Goal: Task Accomplishment & Management: Complete application form

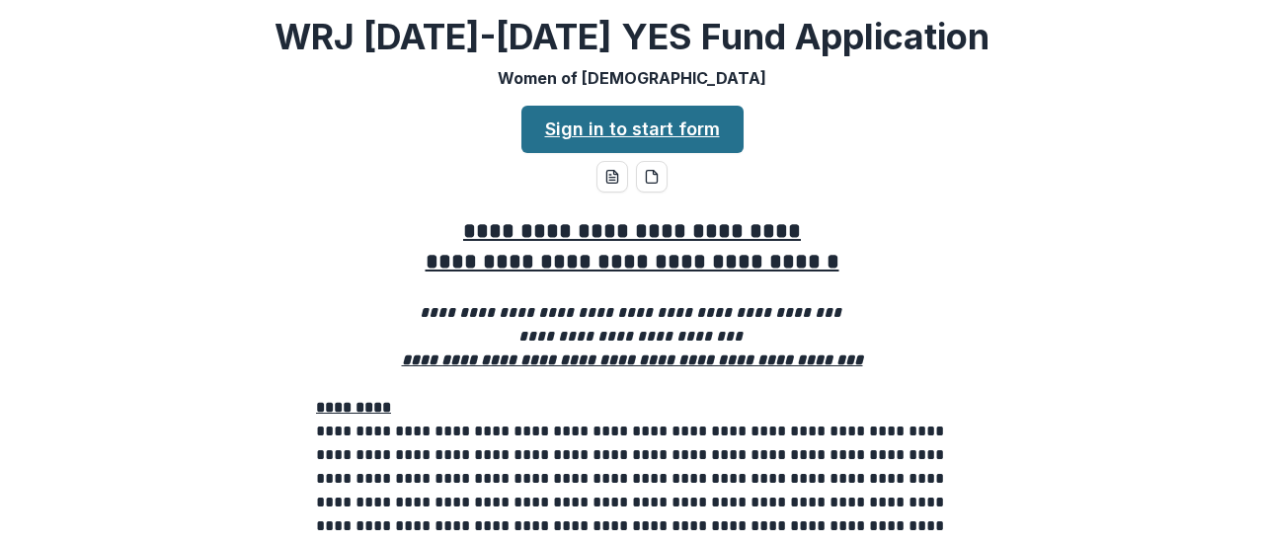
click at [684, 130] on link "Sign in to start form" at bounding box center [632, 129] width 222 height 47
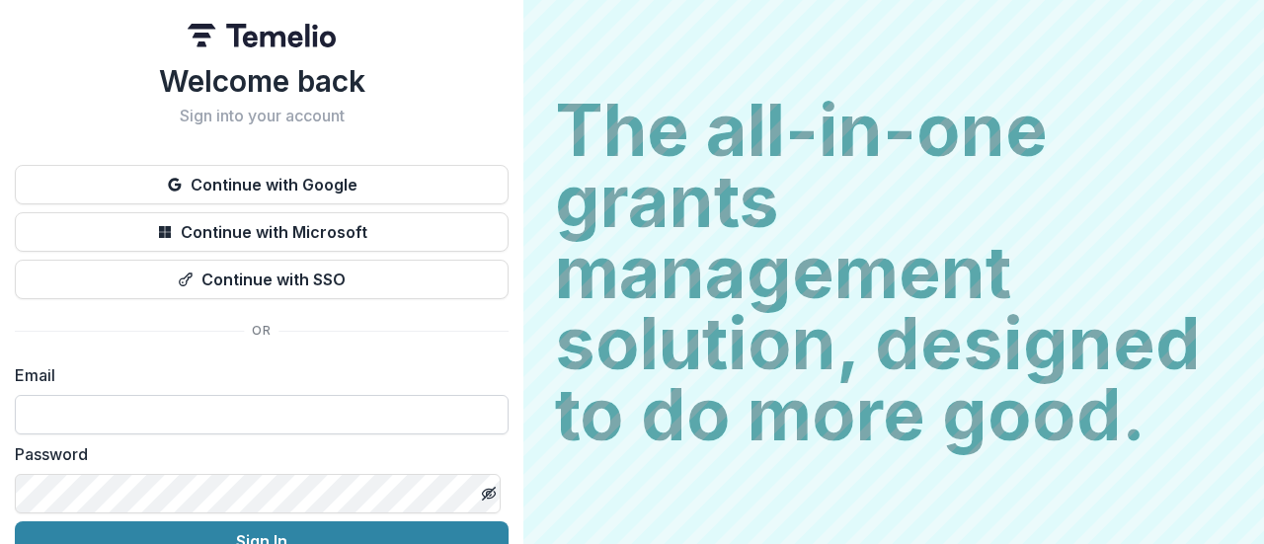
click at [163, 418] on input at bounding box center [262, 415] width 494 height 40
type input "**********"
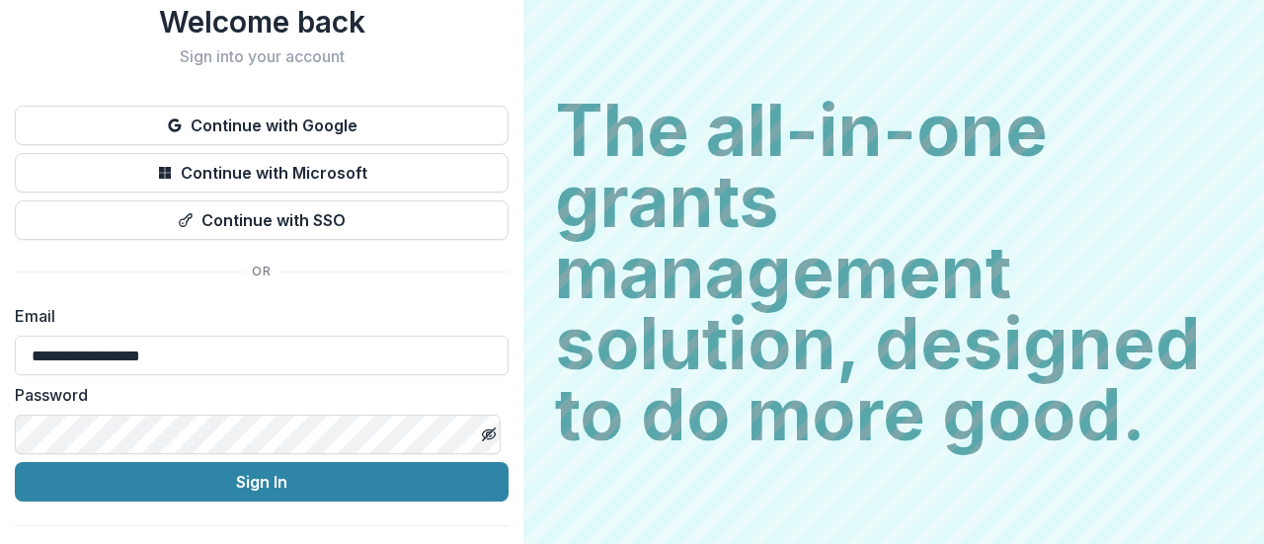
scroll to position [101, 0]
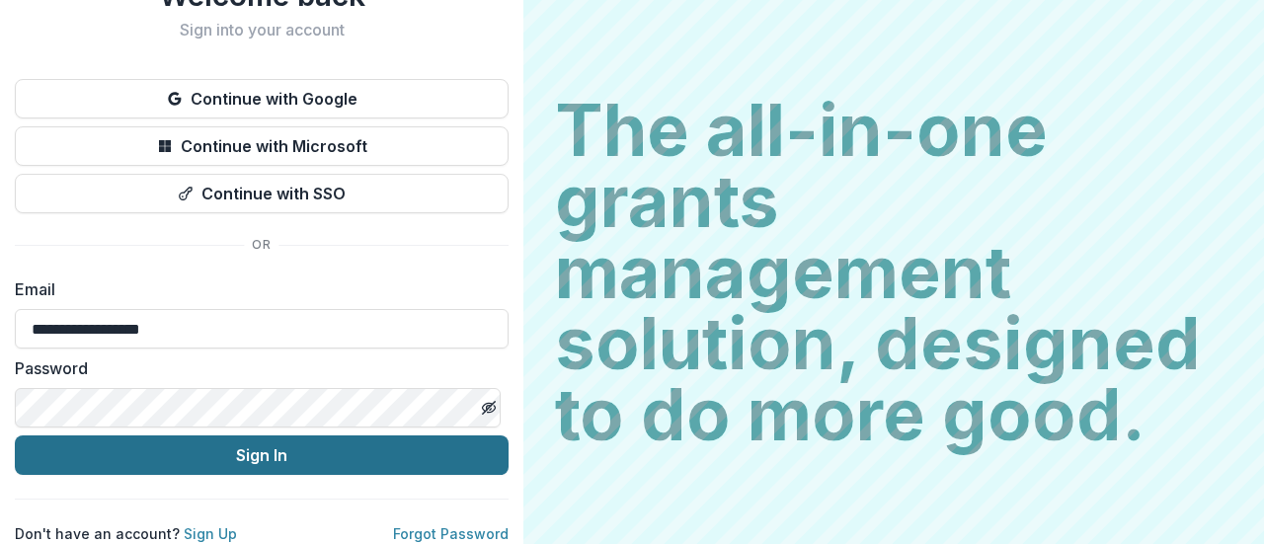
click at [214, 453] on button "Sign In" at bounding box center [262, 456] width 494 height 40
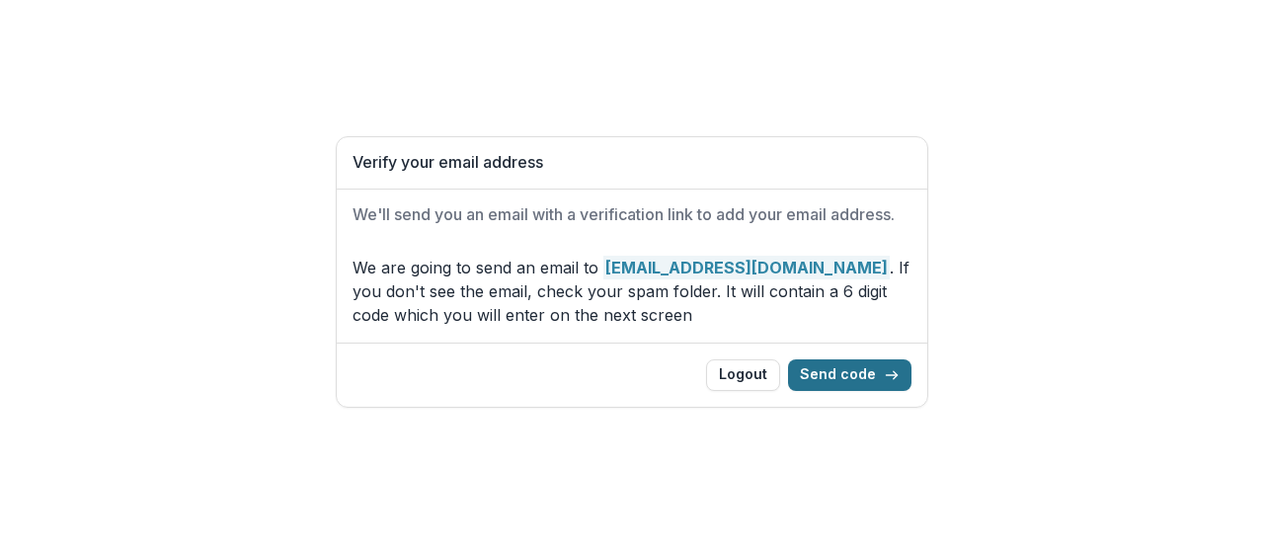
click at [840, 378] on button "Send code" at bounding box center [849, 376] width 123 height 32
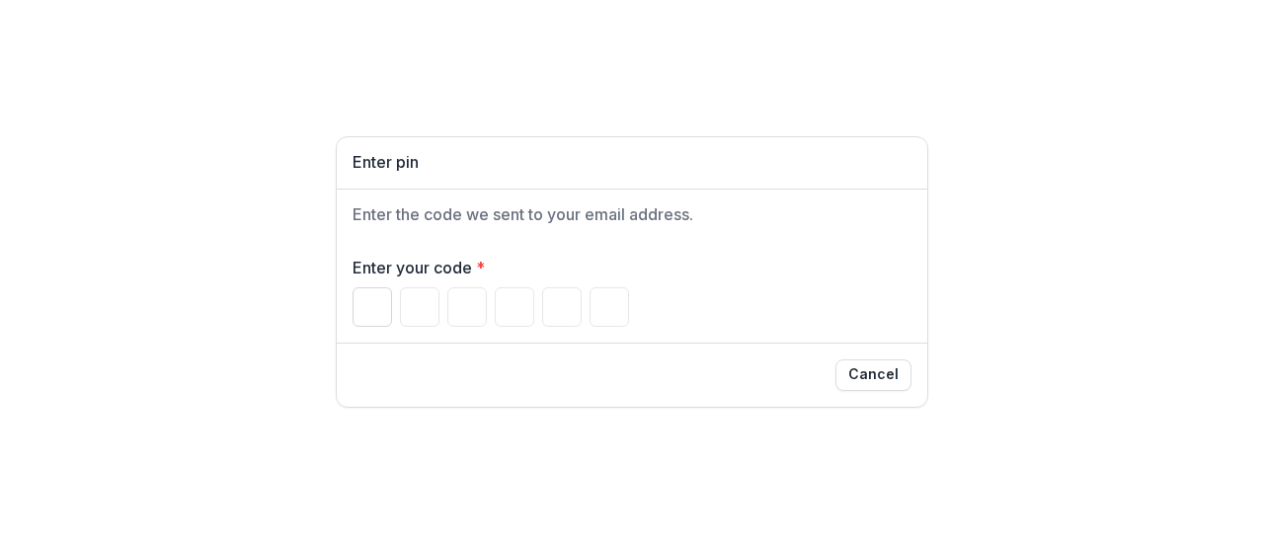
click at [365, 296] on input "Please enter your pin code" at bounding box center [373, 307] width 40 height 40
paste input "******"
type input "*"
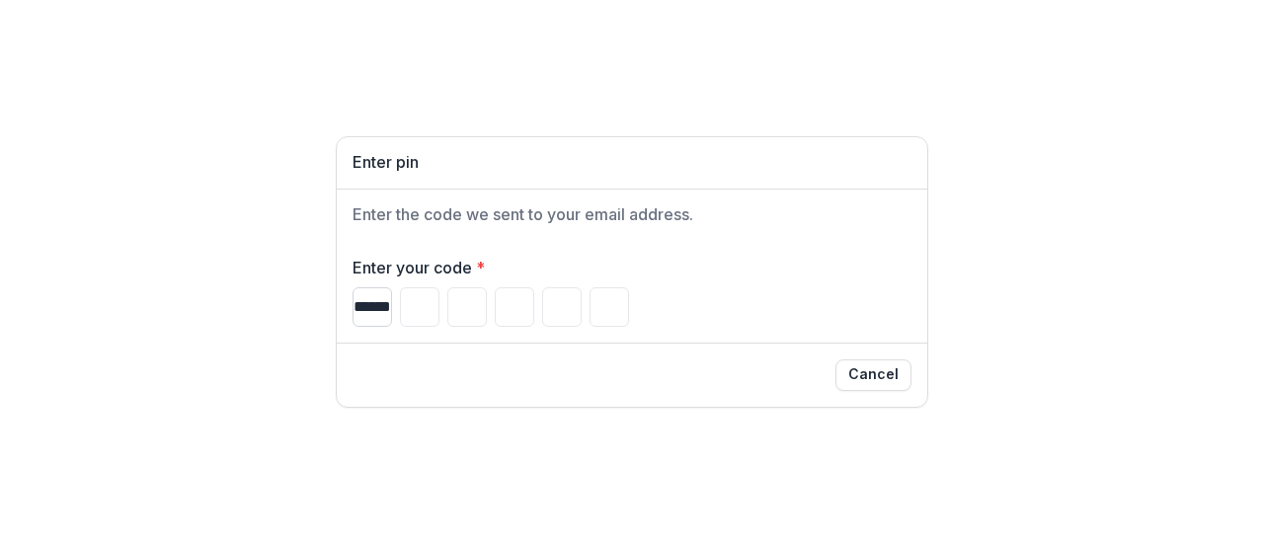
type input "*"
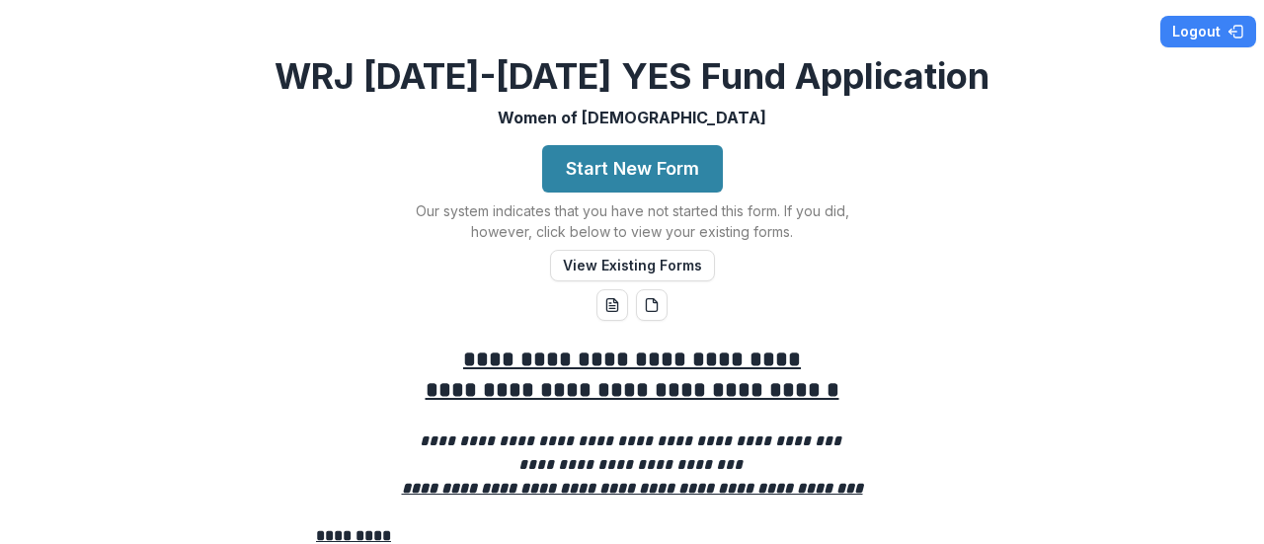
click at [816, 83] on h2 "WRJ [DATE]-[DATE] YES Fund Application" at bounding box center [632, 76] width 715 height 42
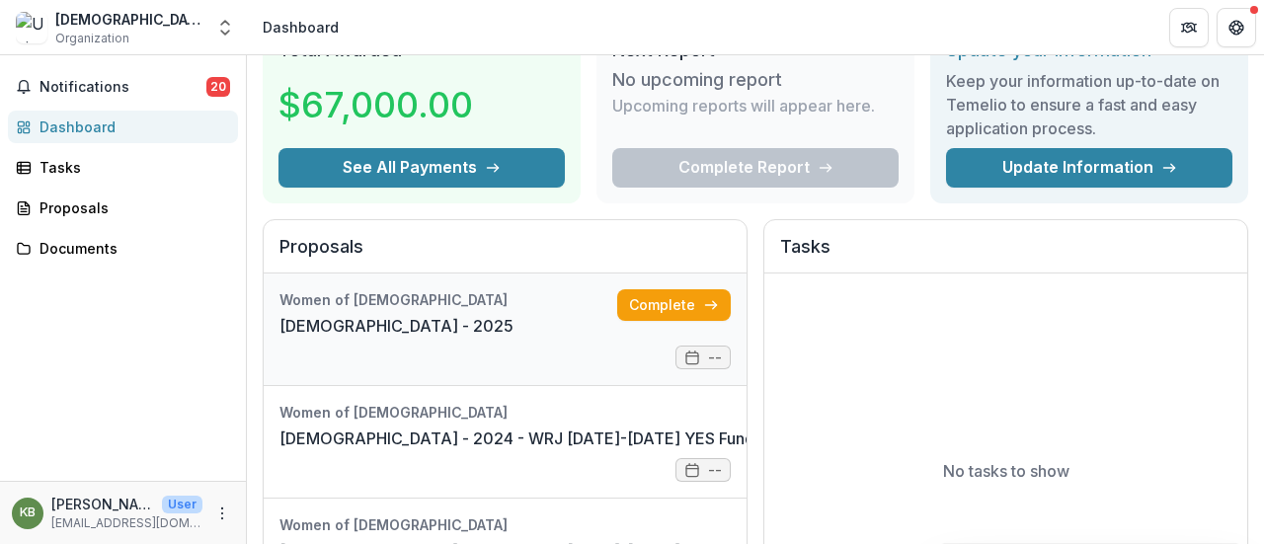
click at [358, 314] on link "Union of Reform Judaism - 2025" at bounding box center [397, 326] width 234 height 24
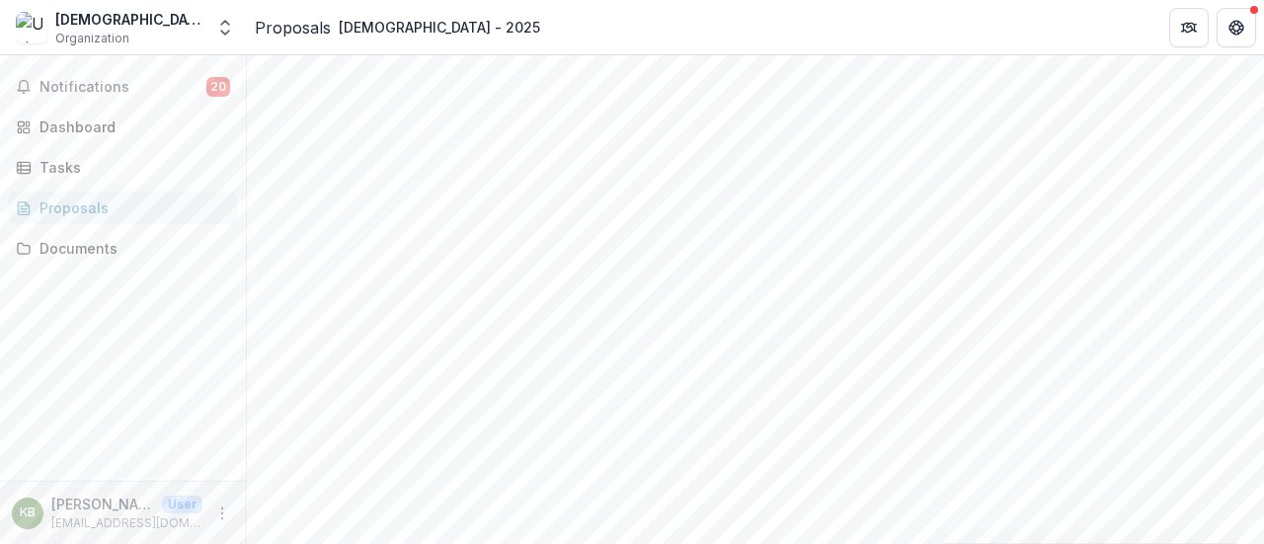
scroll to position [99, 0]
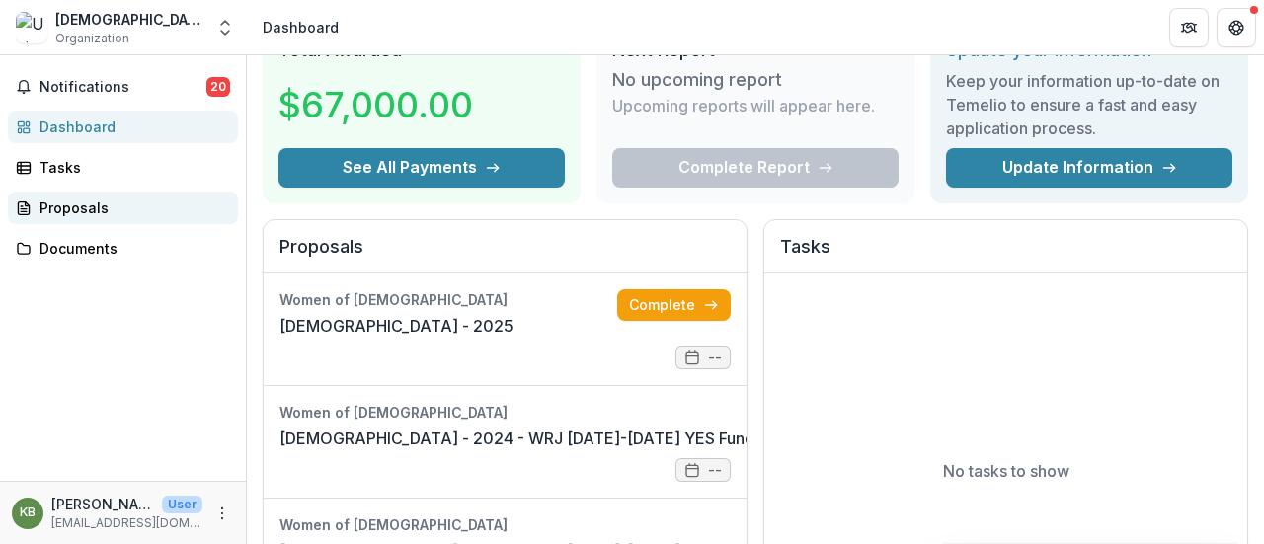
click at [89, 193] on link "Proposals" at bounding box center [123, 208] width 230 height 33
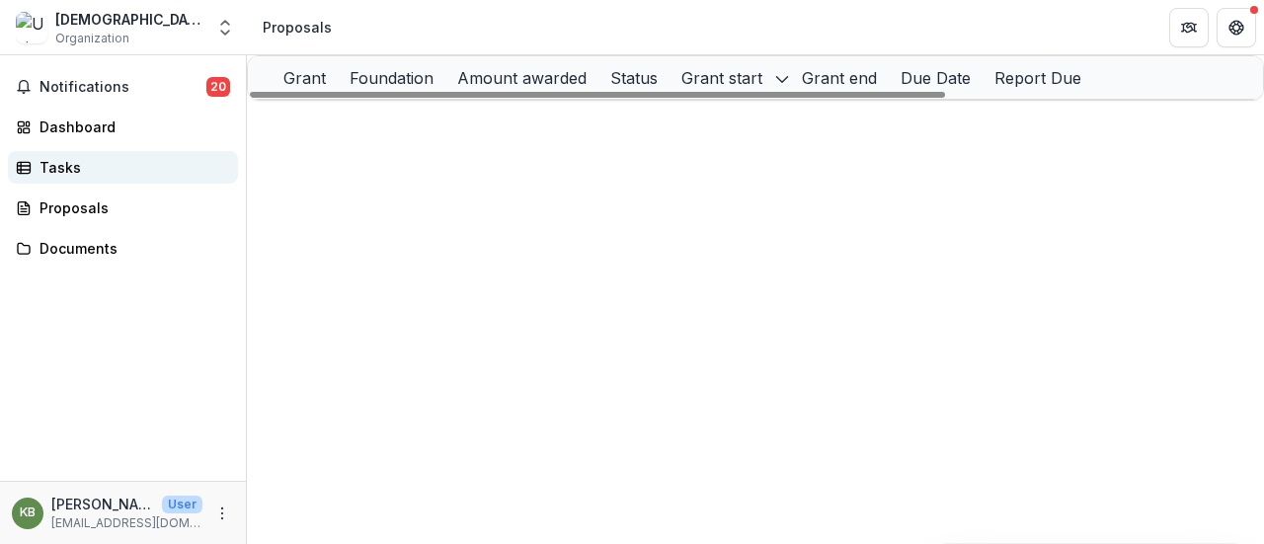
click at [80, 167] on div "Tasks" at bounding box center [131, 167] width 183 height 21
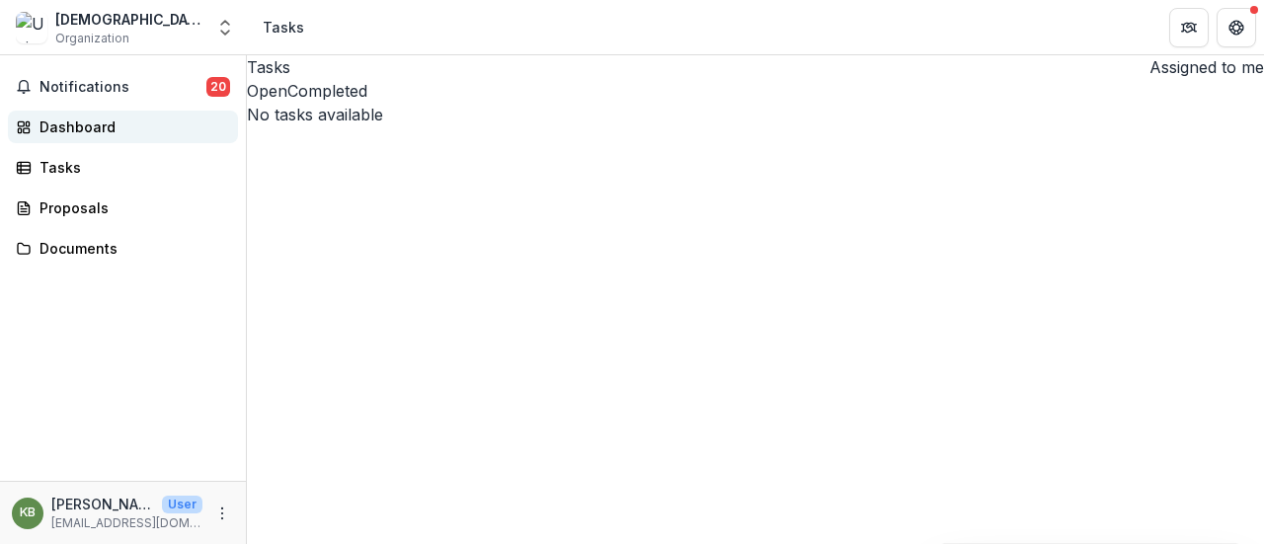
click at [60, 129] on div "Dashboard" at bounding box center [131, 127] width 183 height 21
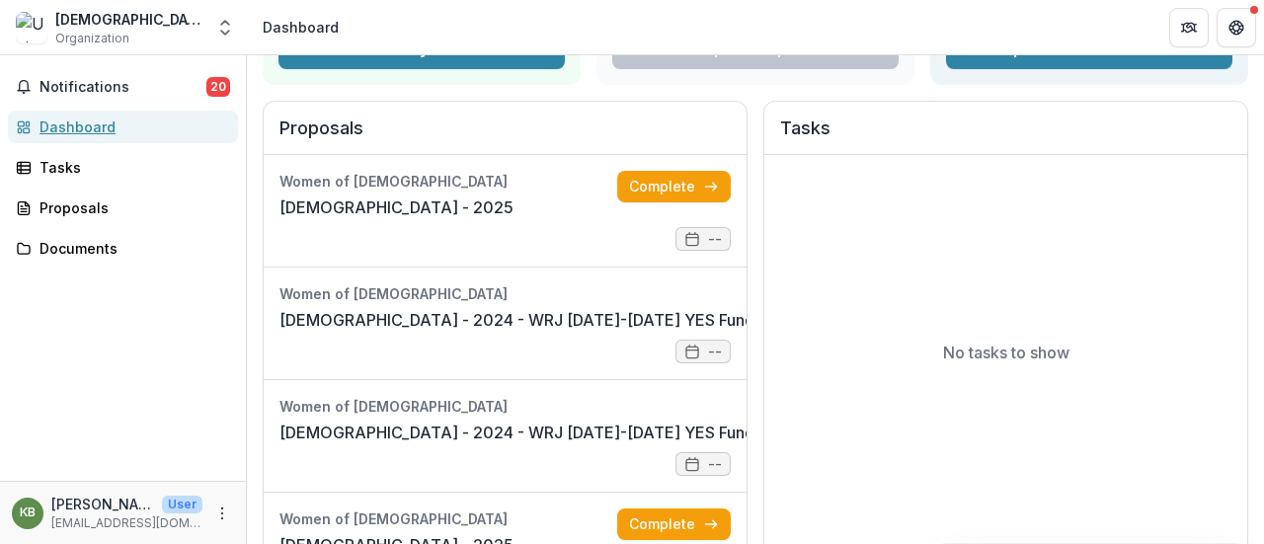
scroll to position [395, 0]
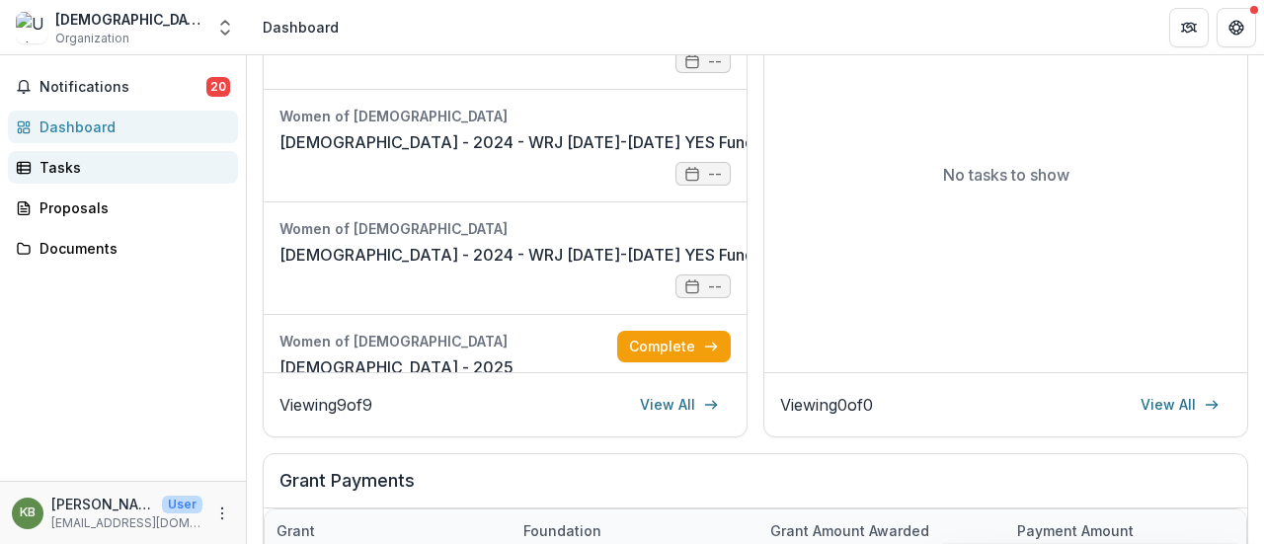
click at [69, 161] on div "Tasks" at bounding box center [131, 167] width 183 height 21
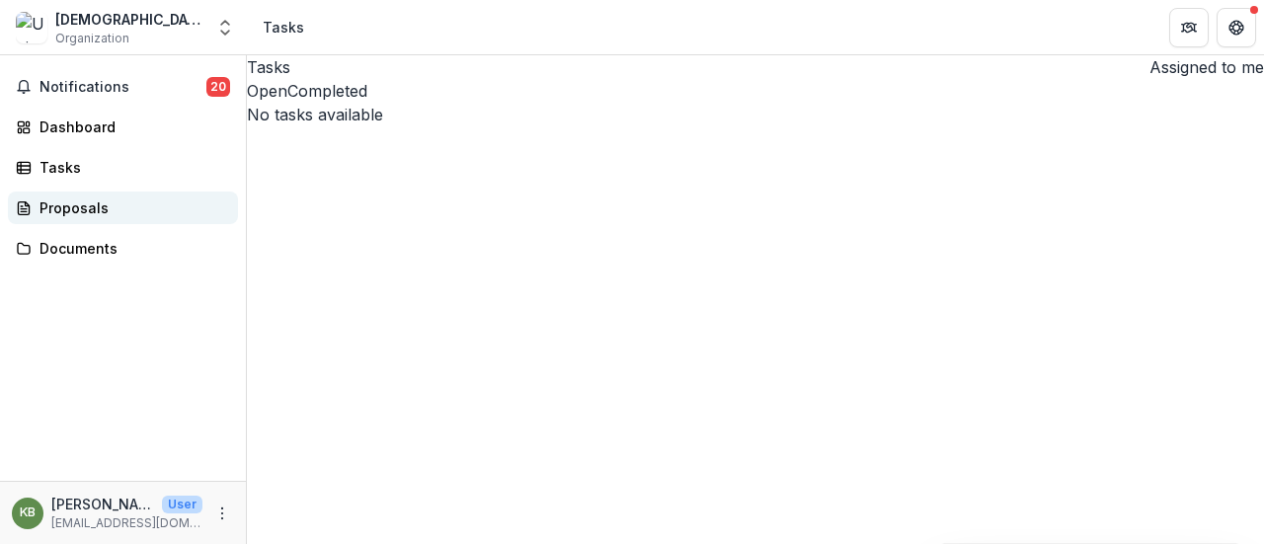
click at [93, 193] on link "Proposals" at bounding box center [123, 208] width 230 height 33
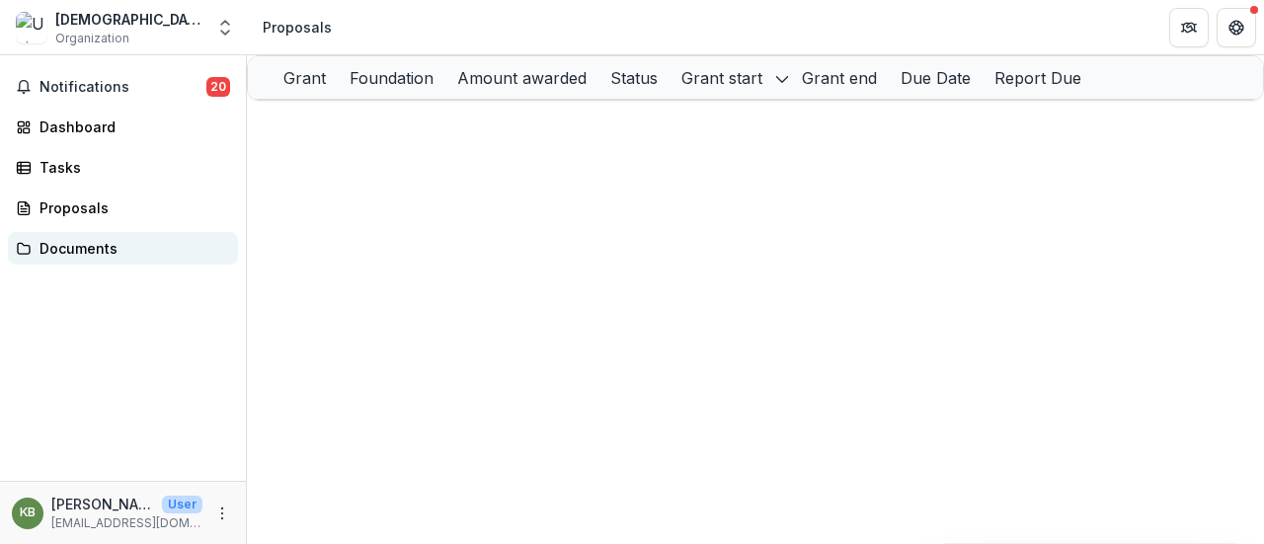
click at [70, 252] on div "Documents" at bounding box center [131, 248] width 183 height 21
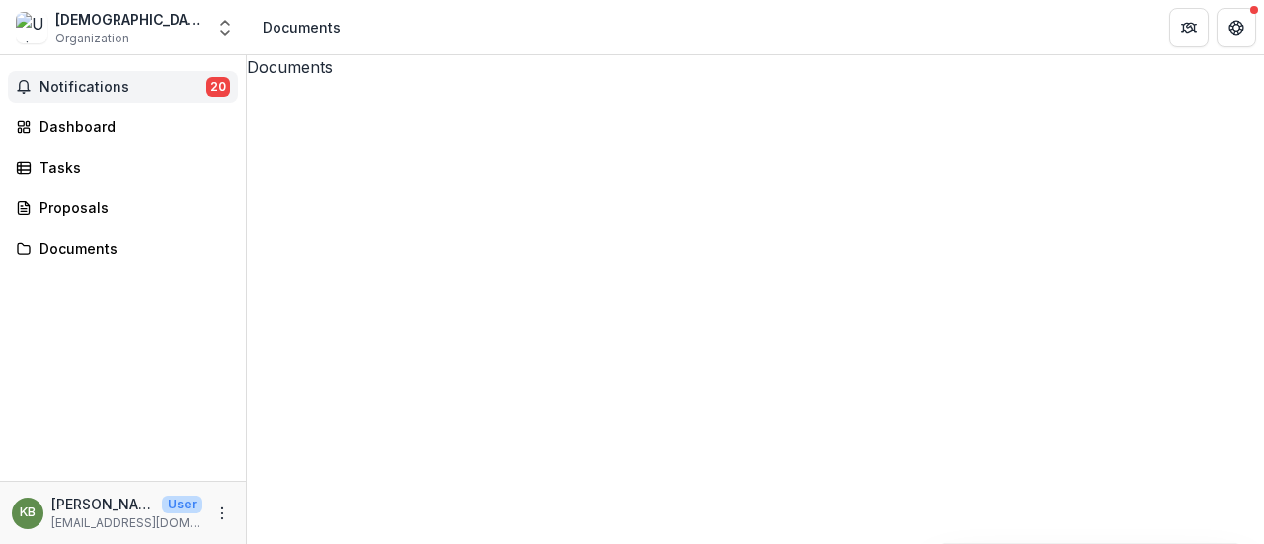
click at [101, 88] on span "Notifications" at bounding box center [123, 87] width 167 height 17
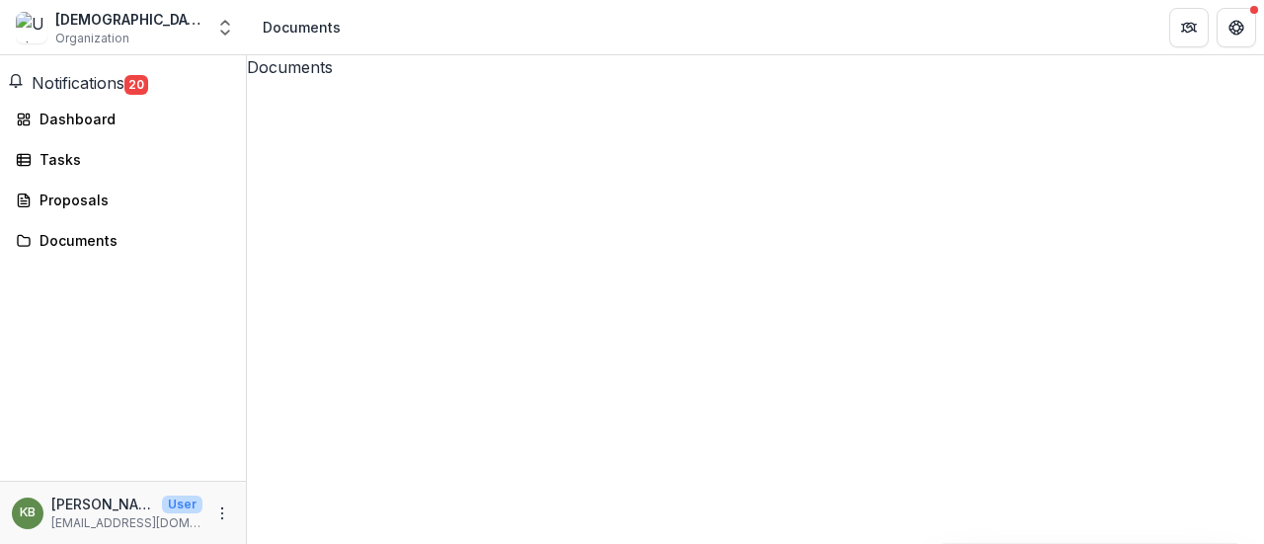
click at [882, 79] on div "Documents" at bounding box center [755, 67] width 1017 height 24
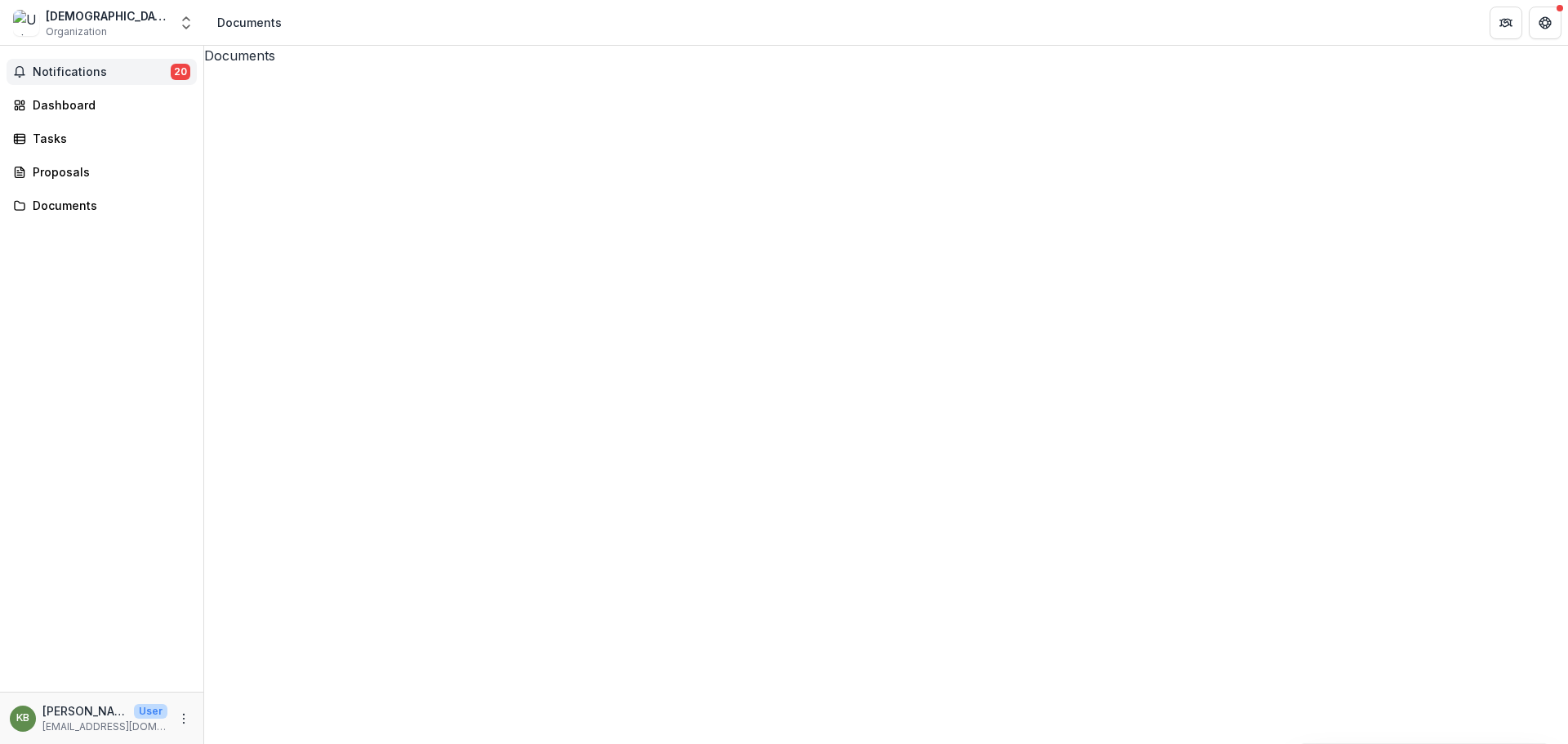
click at [82, 74] on span "Notifications" at bounding box center [102, 72] width 138 height 14
click at [43, 311] on div "Notifications 20 Unread 20 Archived KB Kay Boonshoft changed the status of 2024…" at bounding box center [102, 368] width 203 height 646
click at [70, 93] on link "Dashboard" at bounding box center [102, 105] width 190 height 27
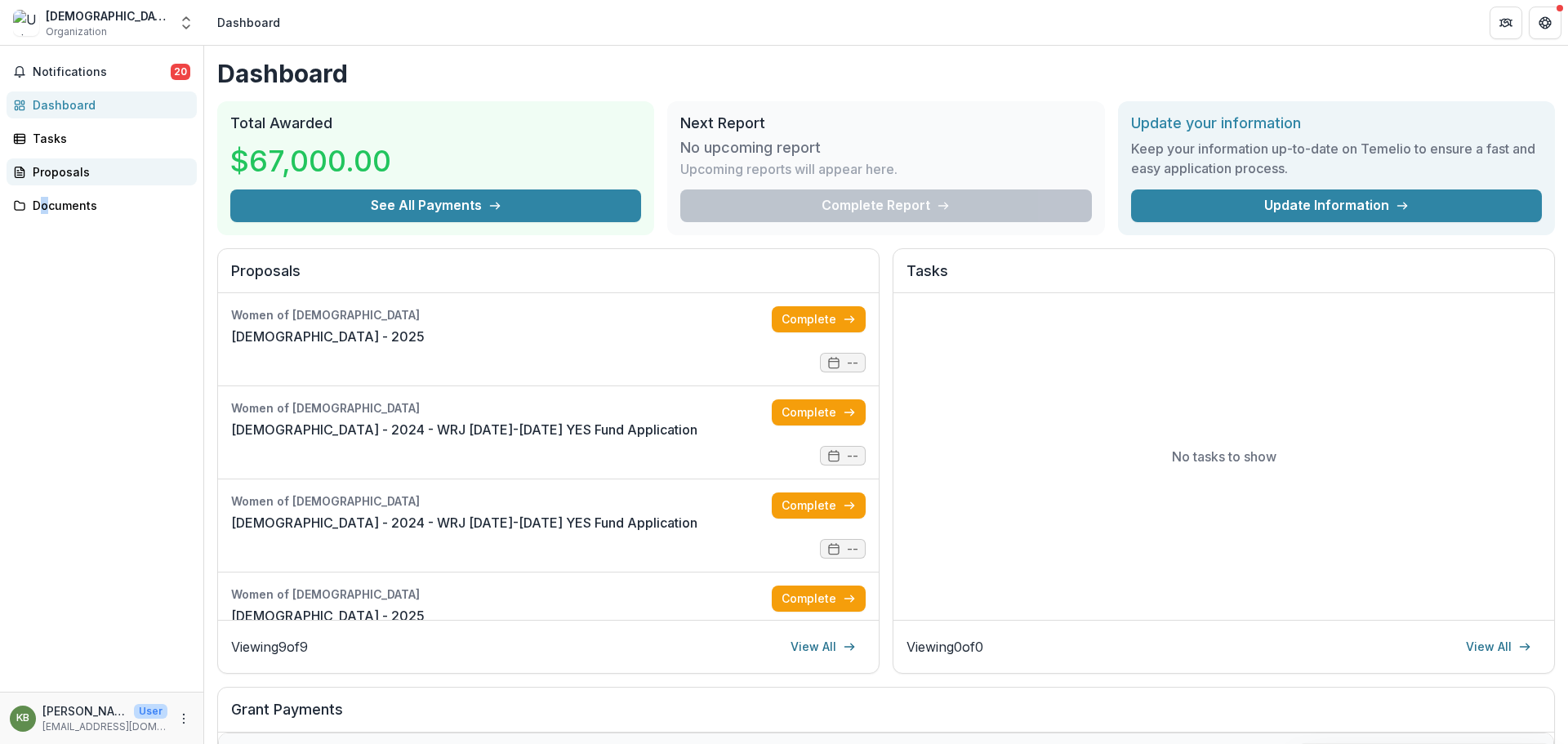
click at [84, 170] on div "Proposals" at bounding box center [108, 172] width 151 height 17
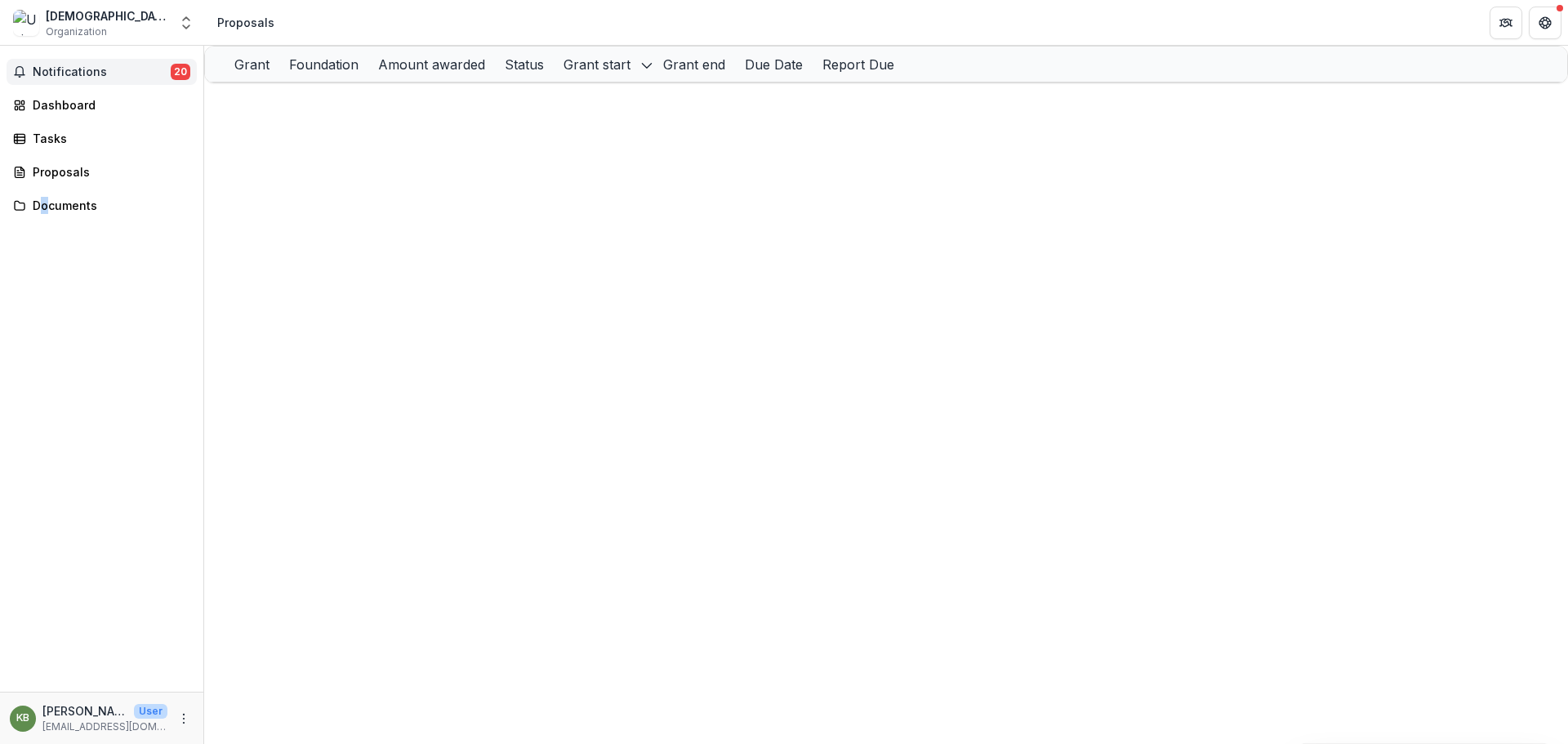
click at [69, 79] on button "Notifications 20" at bounding box center [102, 72] width 190 height 26
click at [78, 197] on div "Documents" at bounding box center [108, 198] width 151 height 17
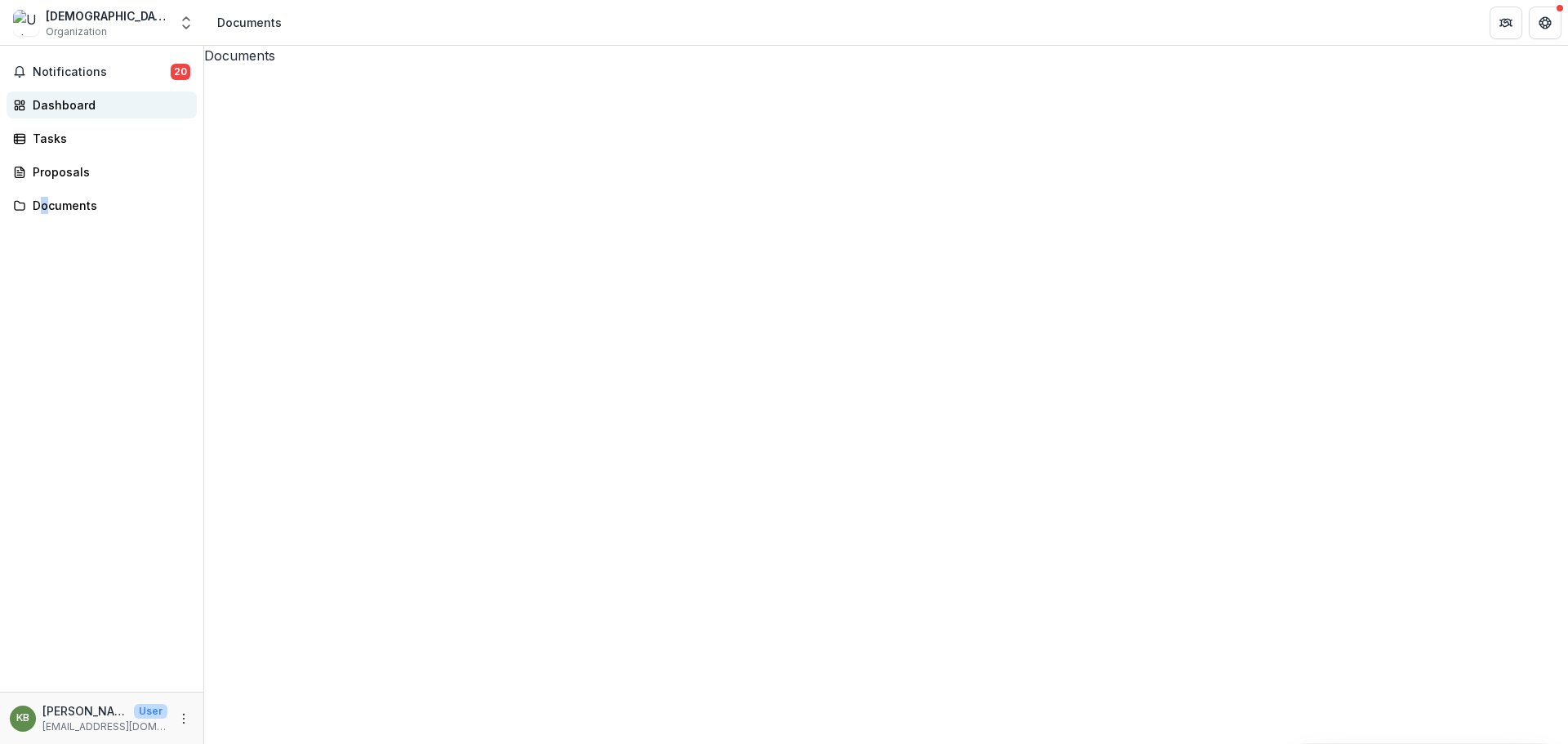
click at [73, 103] on div "Dashboard" at bounding box center [108, 105] width 151 height 17
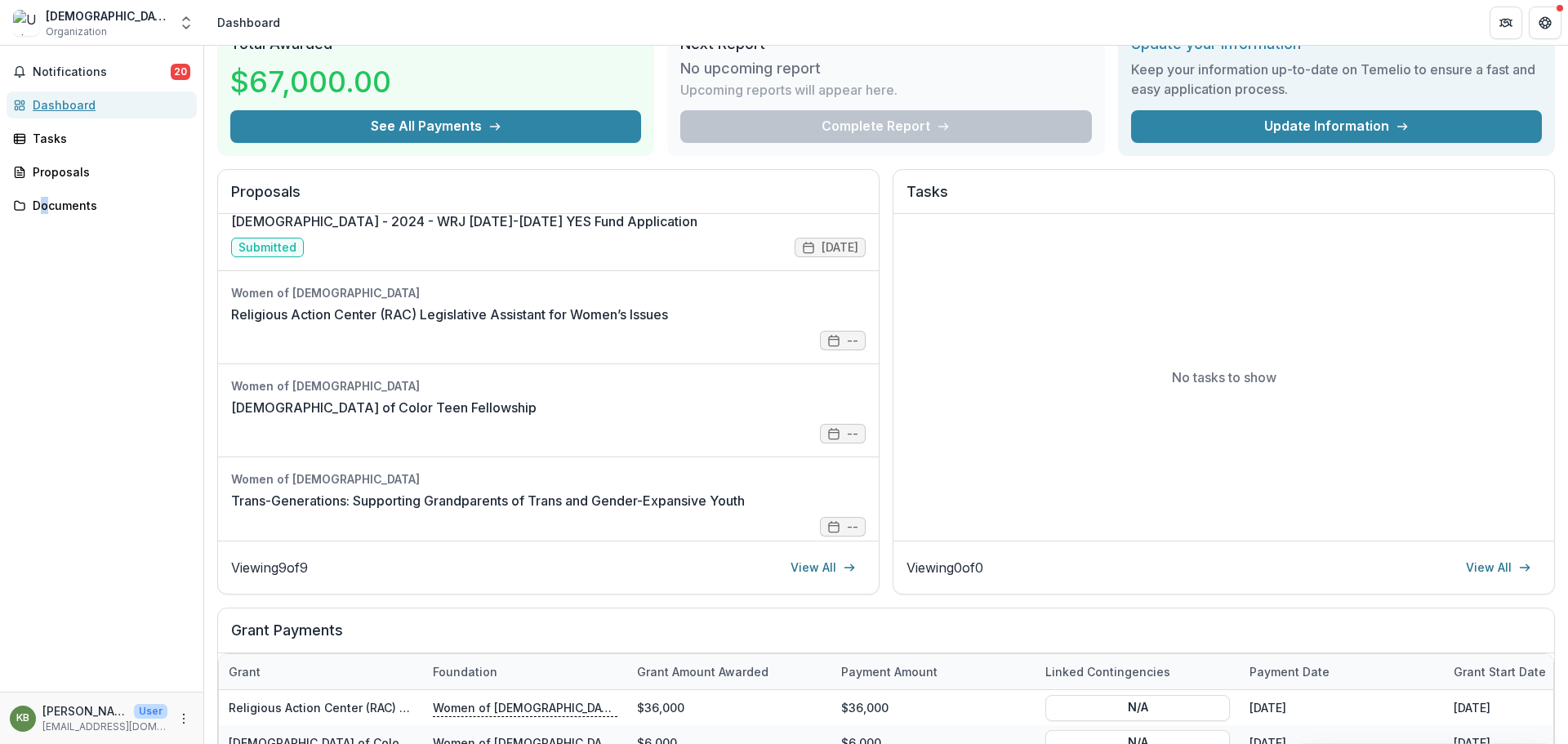
scroll to position [245, 0]
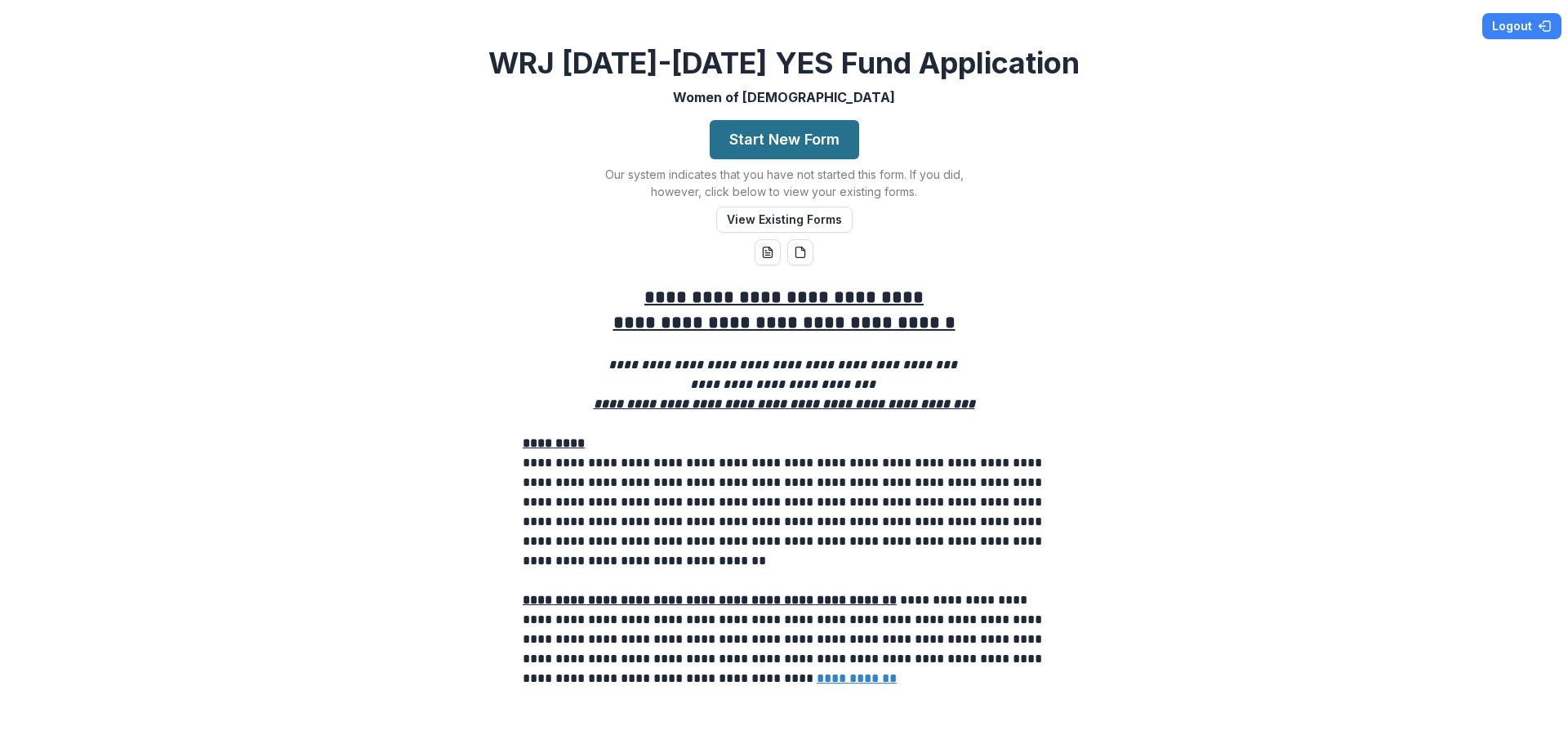
click at [823, 145] on button "Start New Form" at bounding box center [784, 139] width 150 height 39
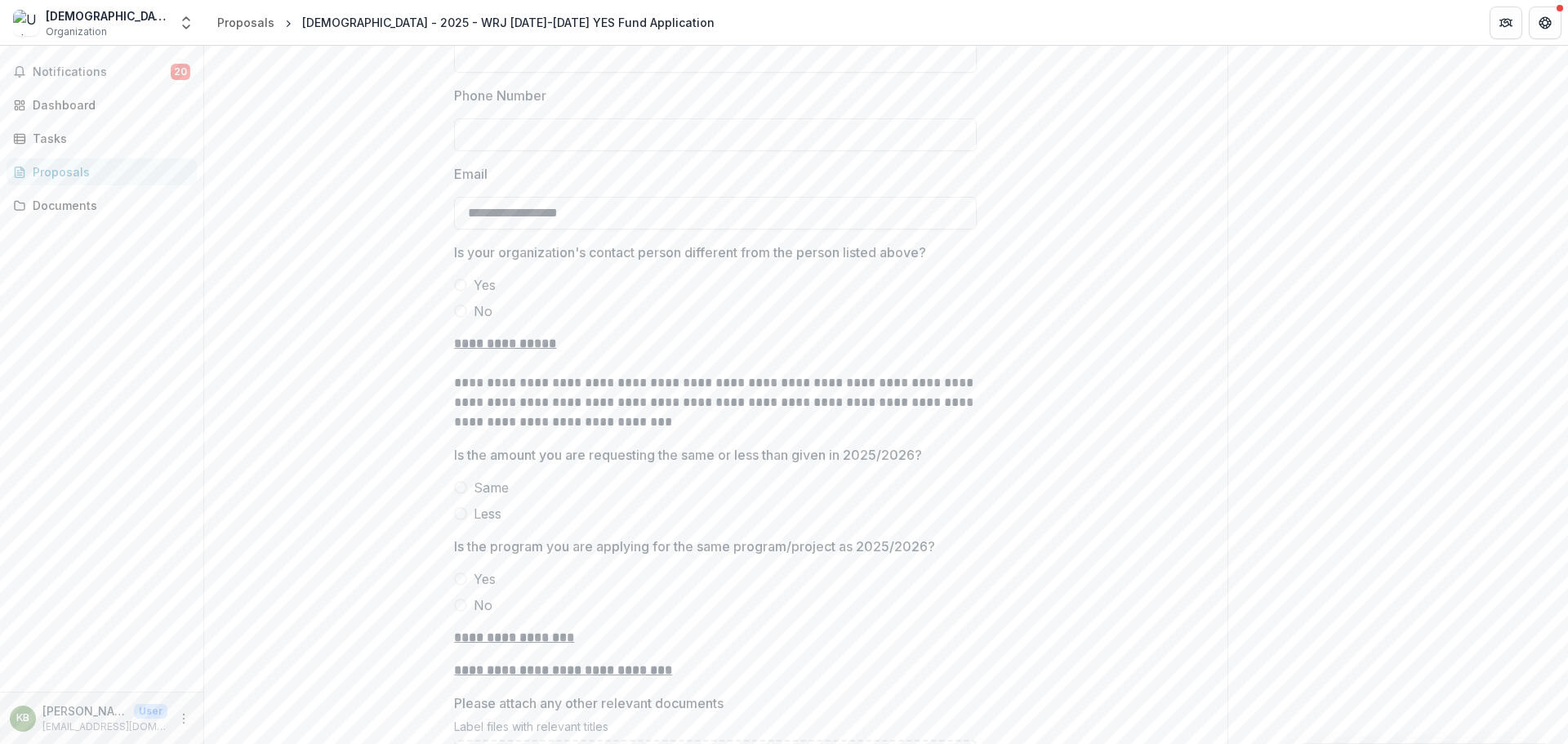
scroll to position [1412, 0]
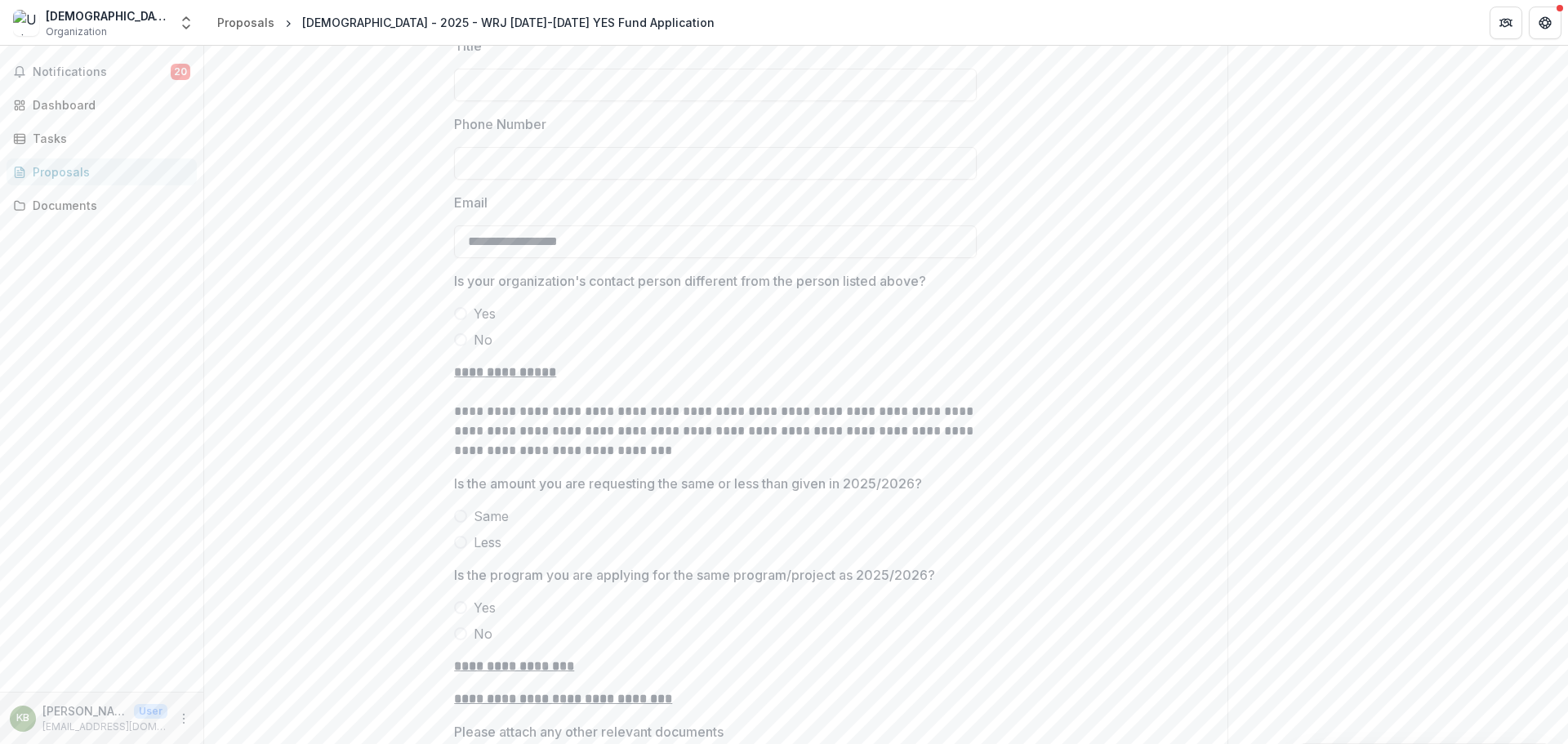
click at [471, 342] on label "No" at bounding box center [715, 340] width 523 height 20
click at [487, 513] on span "Same" at bounding box center [491, 516] width 35 height 20
click at [480, 606] on span "Yes" at bounding box center [485, 608] width 22 height 20
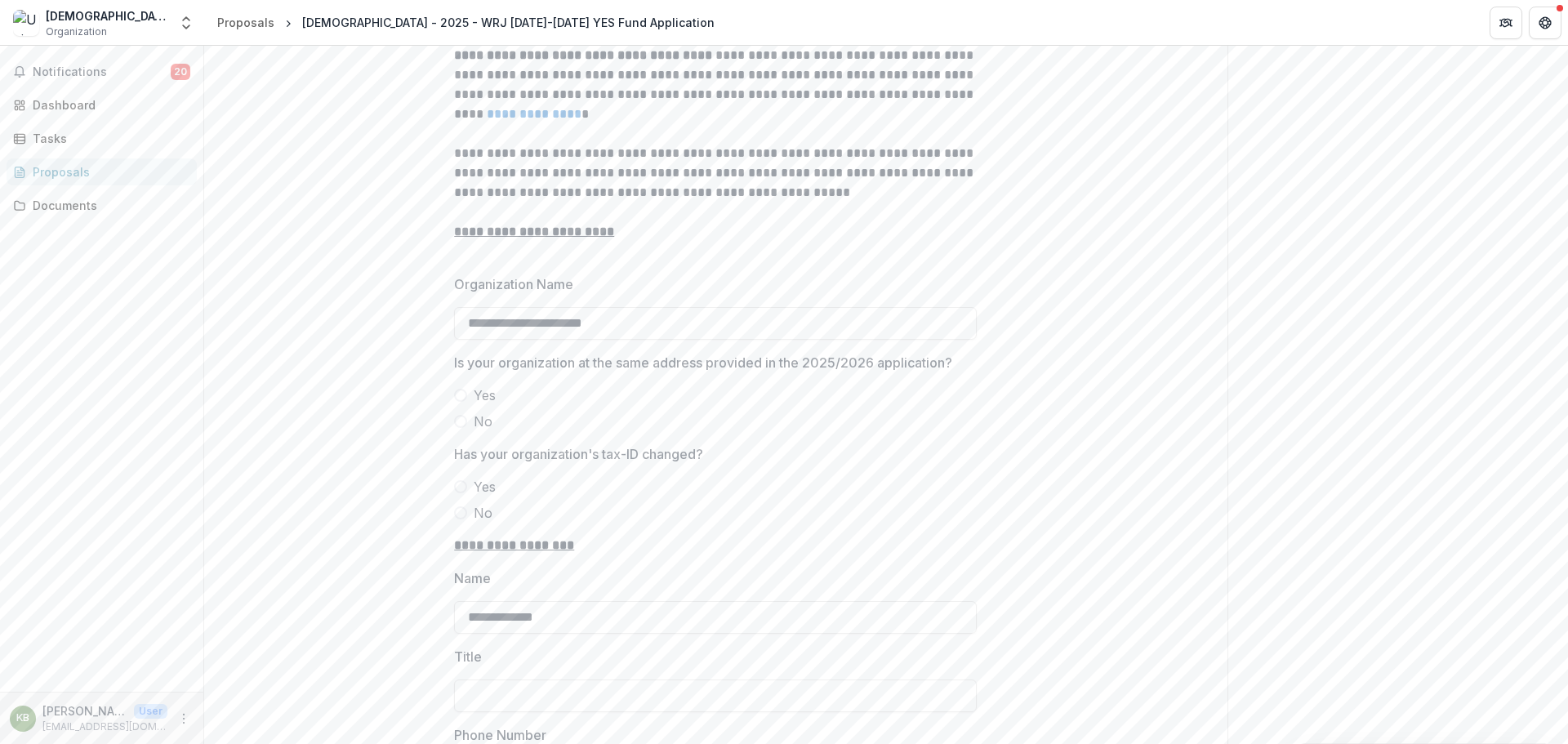
scroll to position [817, 0]
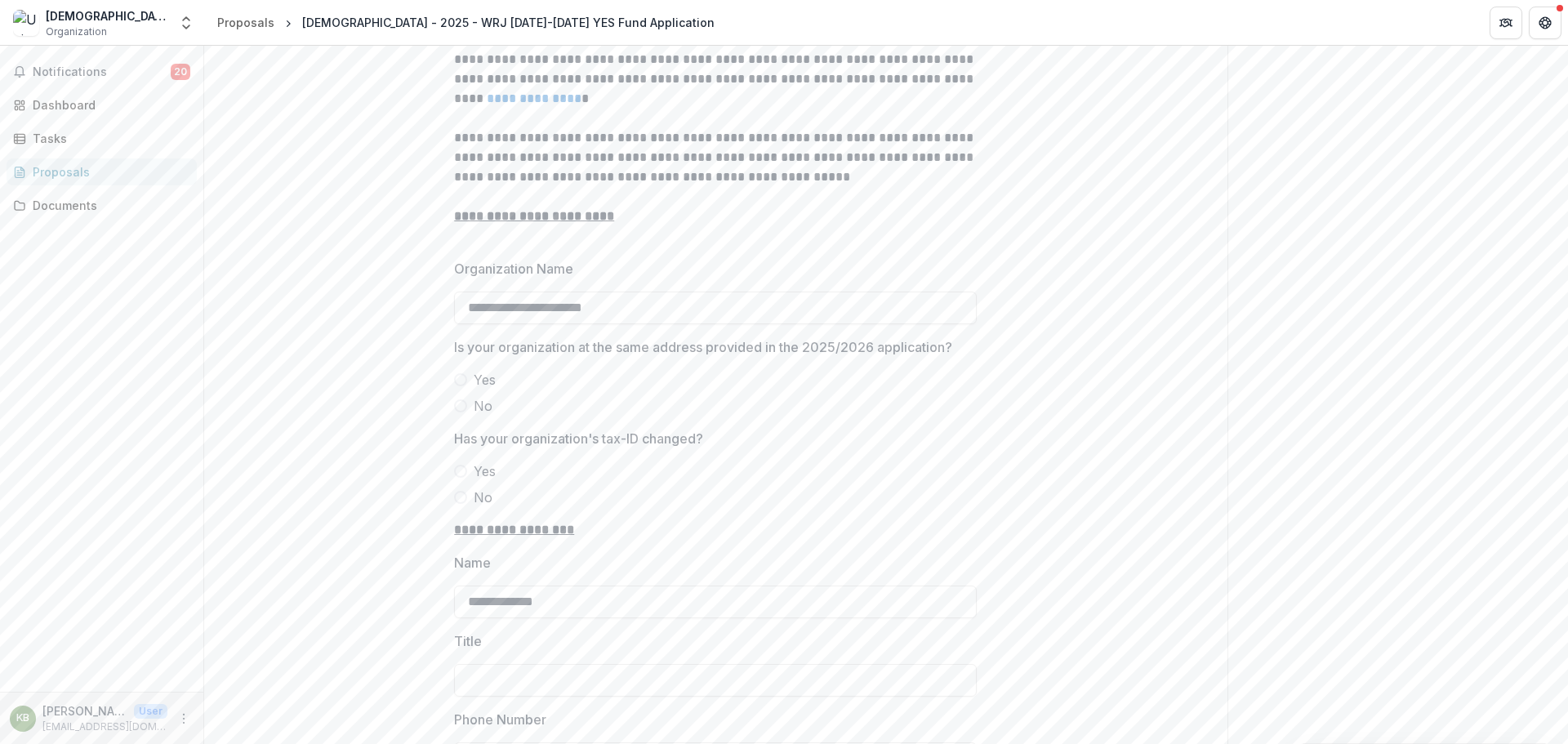
click at [471, 367] on div at bounding box center [715, 367] width 523 height 7
click at [470, 374] on label "Yes" at bounding box center [715, 379] width 523 height 20
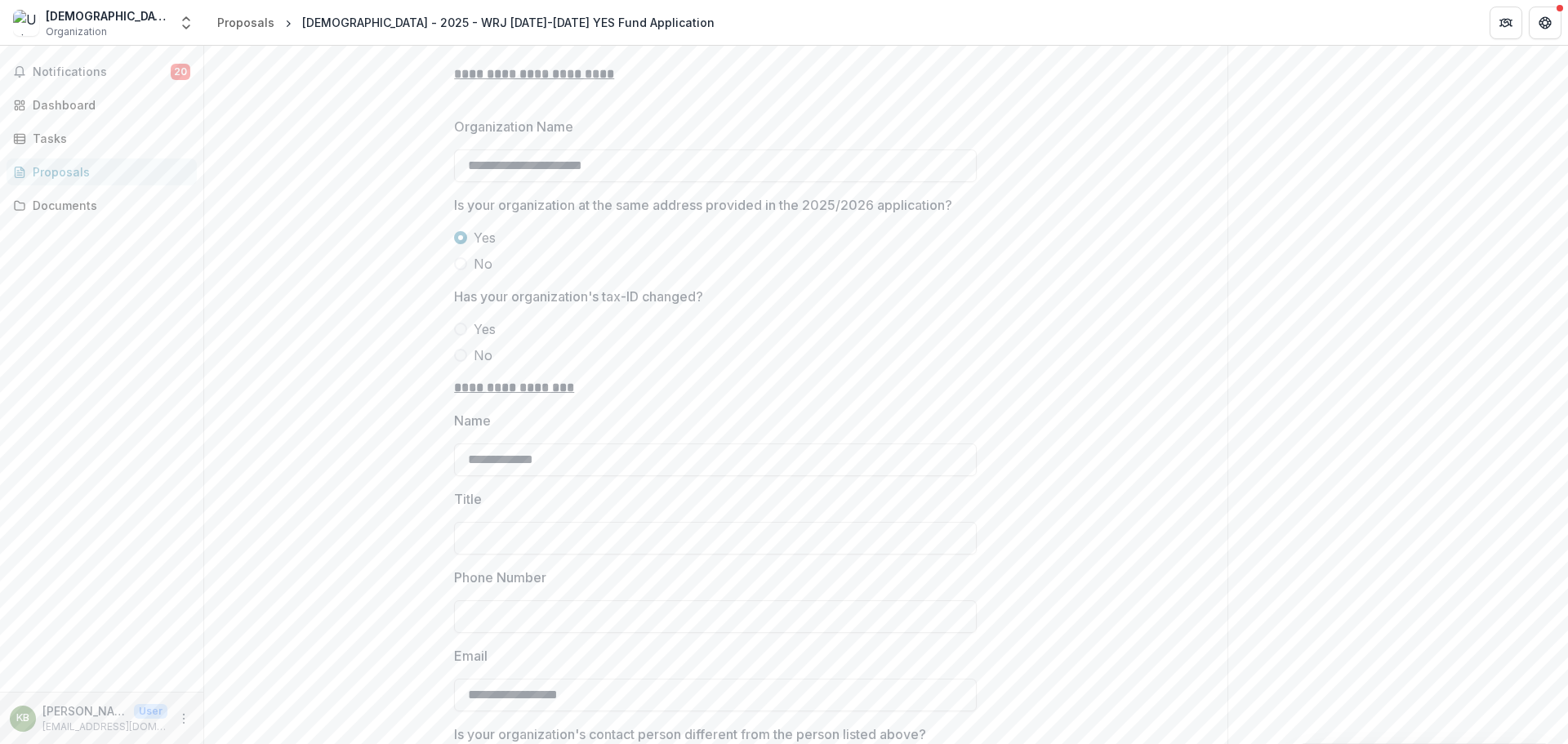
scroll to position [980, 0]
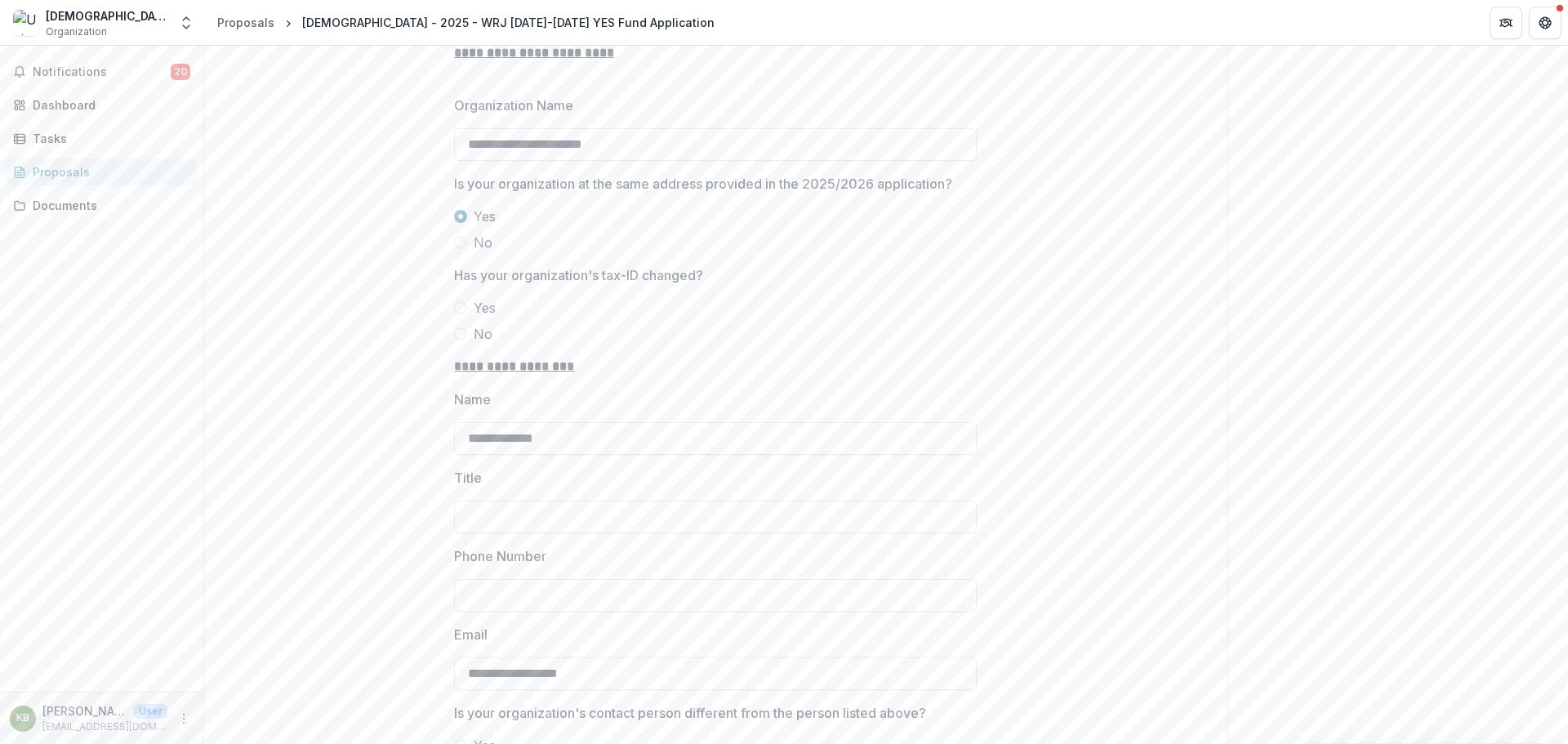
click at [474, 335] on span "No" at bounding box center [483, 334] width 19 height 20
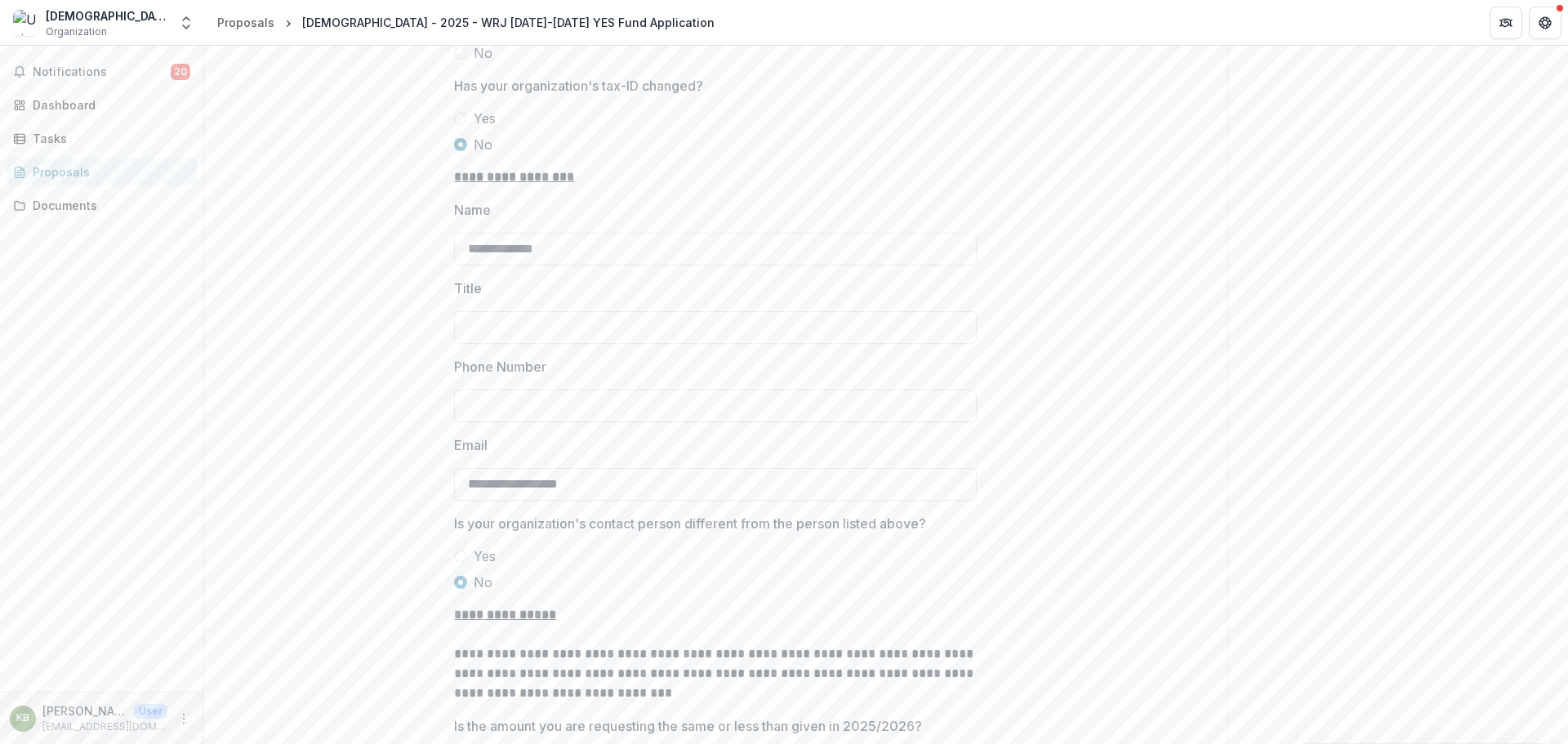
scroll to position [1224, 0]
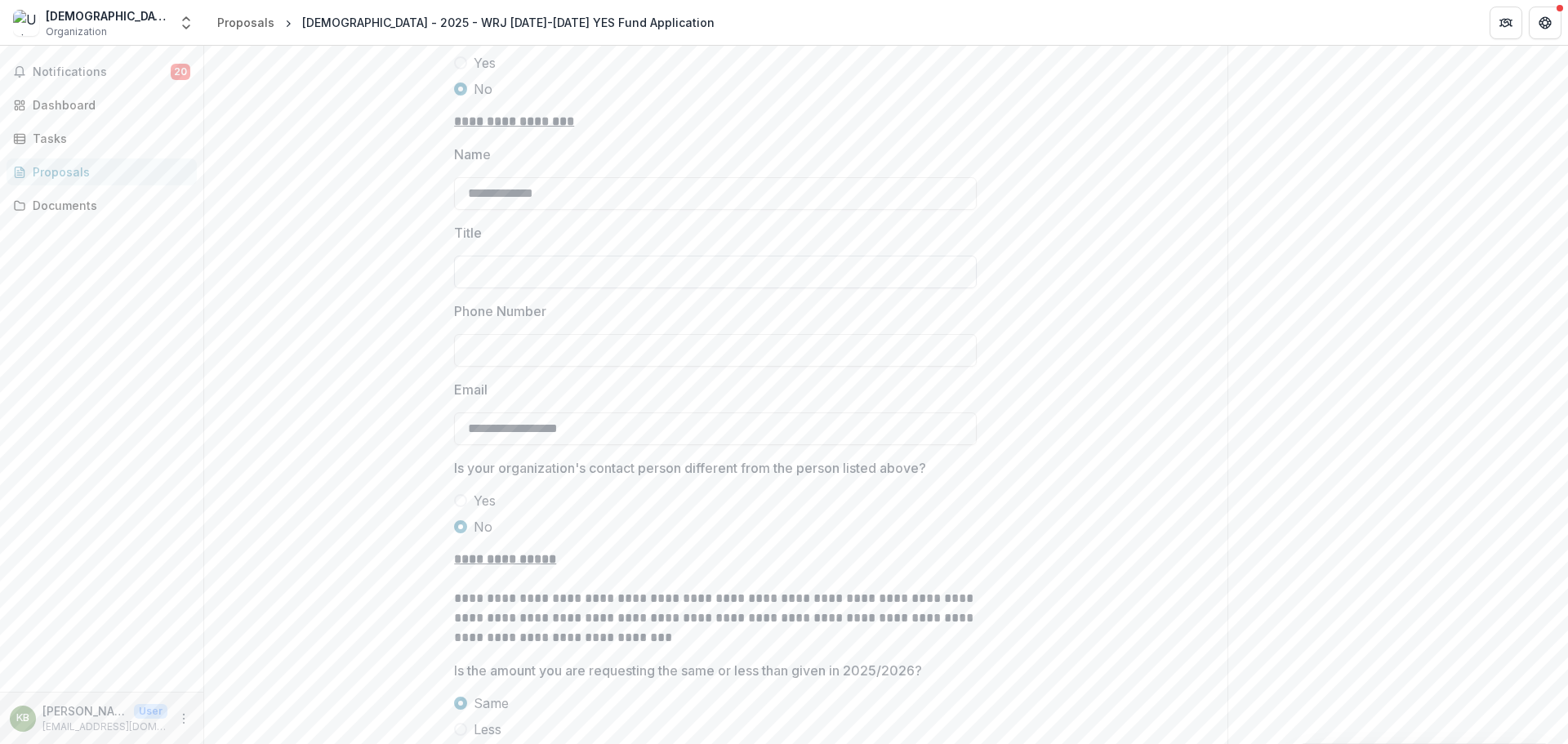
click at [566, 280] on input "Title" at bounding box center [715, 272] width 523 height 33
type input "**********"
paste input "**********"
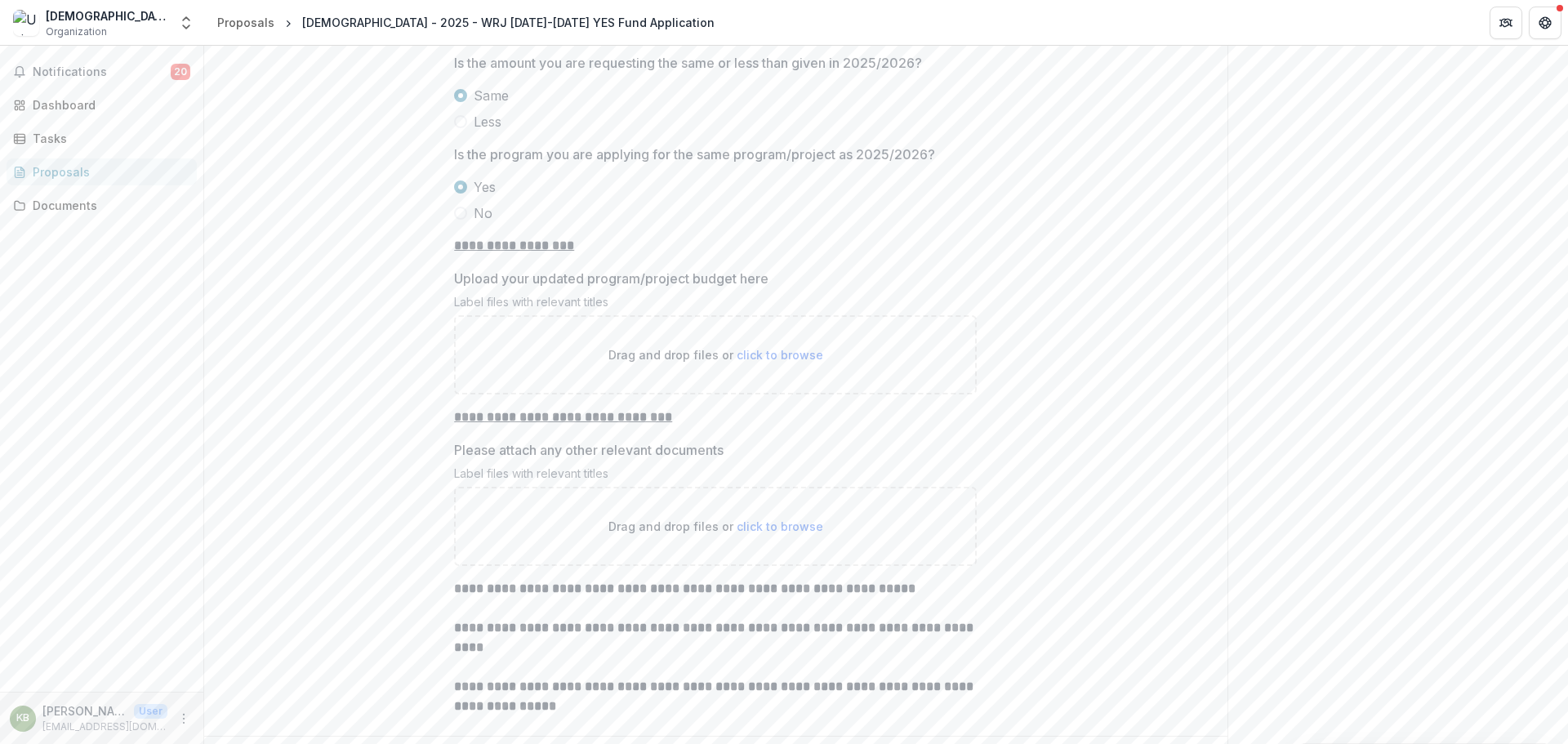
scroll to position [1796, 0]
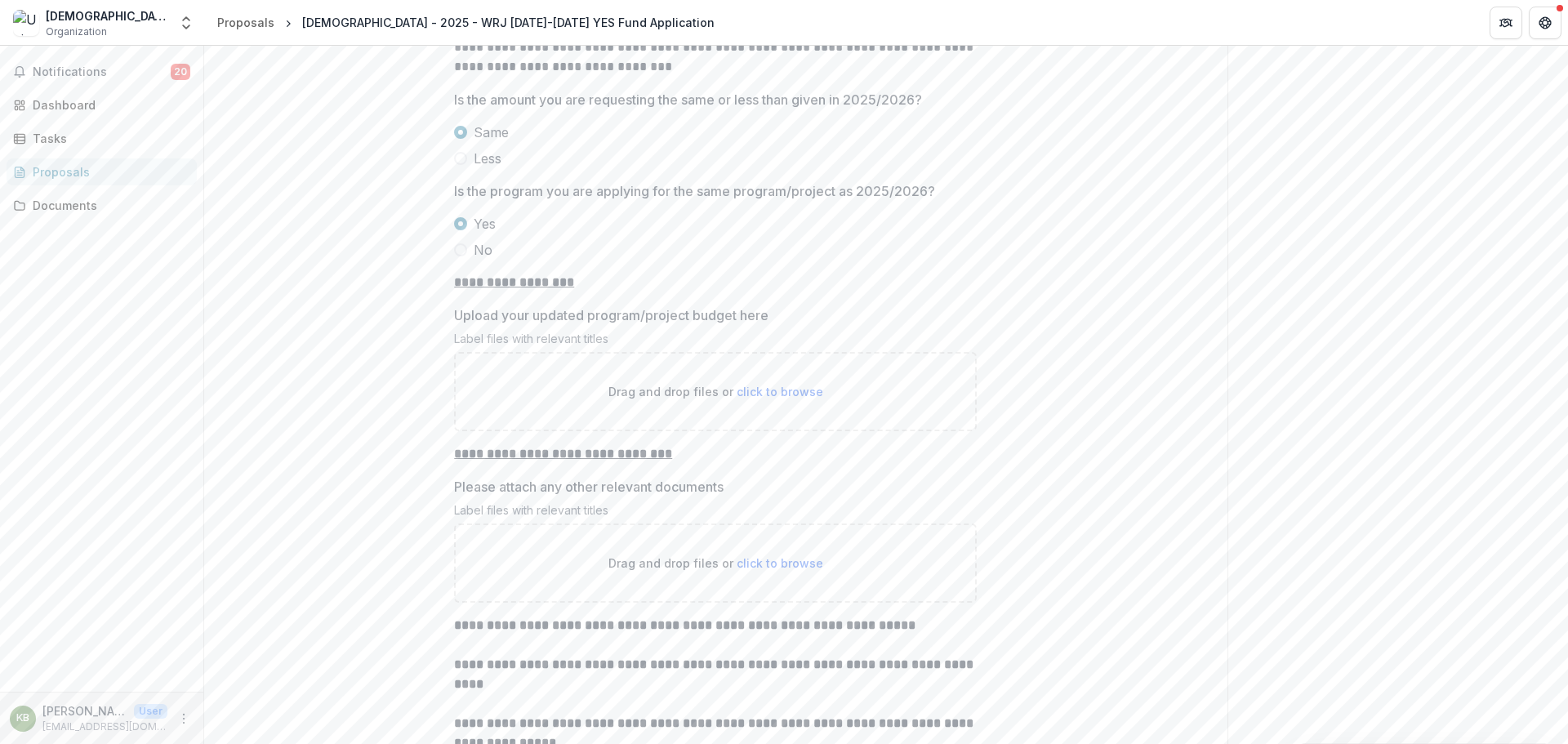
type input "**********"
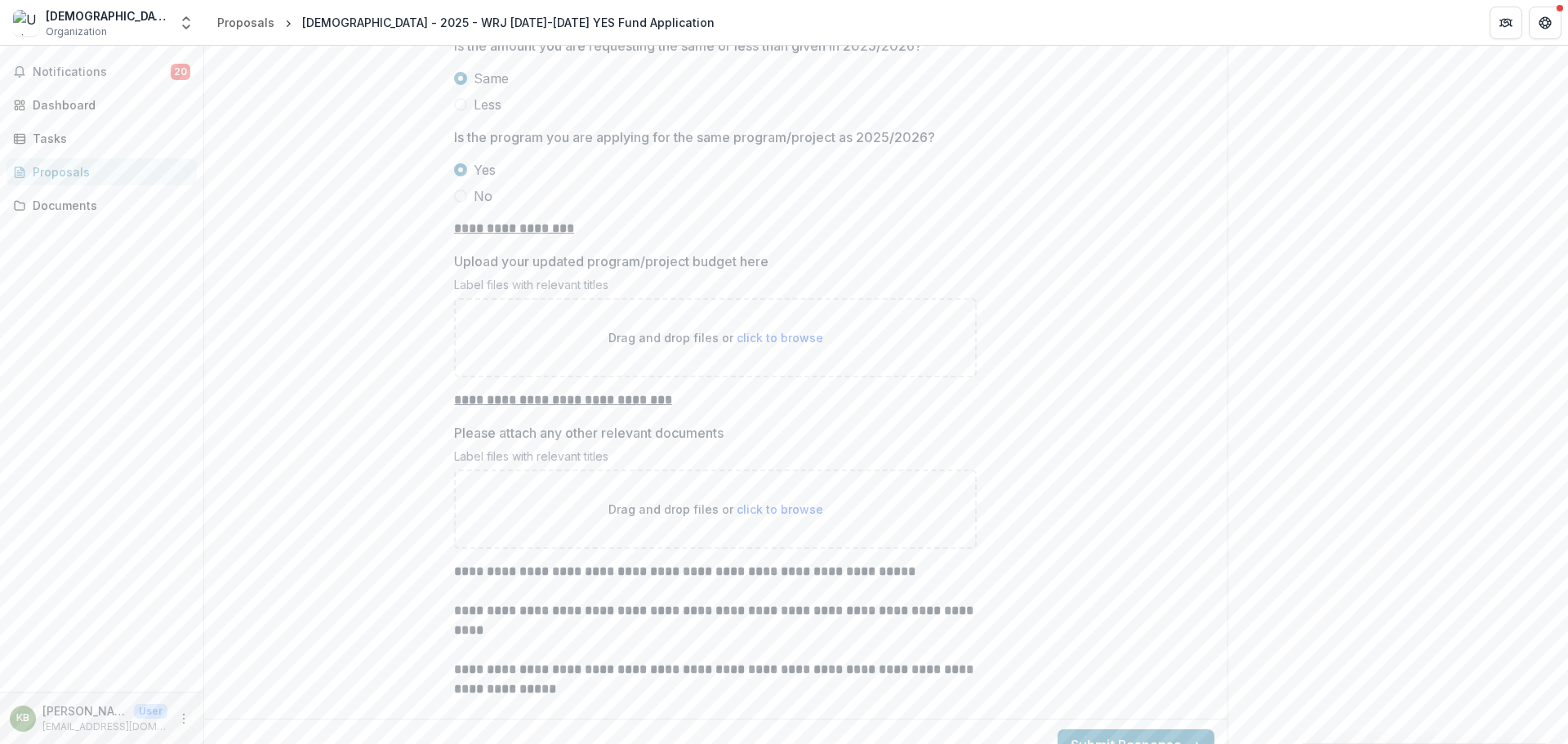
scroll to position [1877, 0]
